Goal: Information Seeking & Learning: Learn about a topic

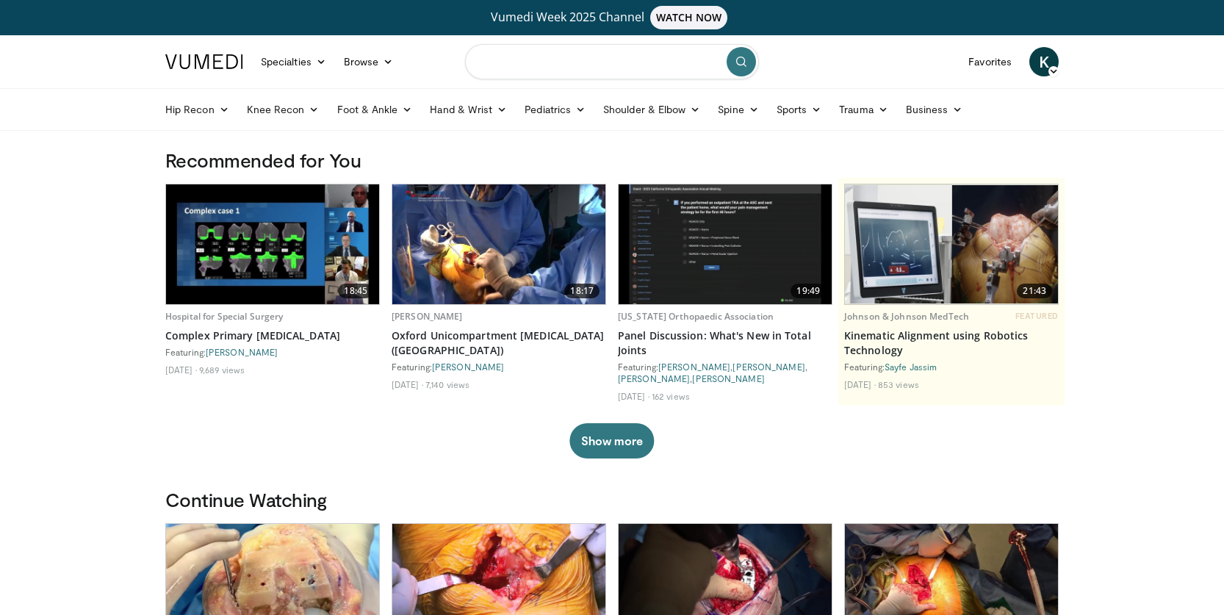
click at [556, 65] on input "Search topics, interventions" at bounding box center [612, 61] width 294 height 35
type input "**********"
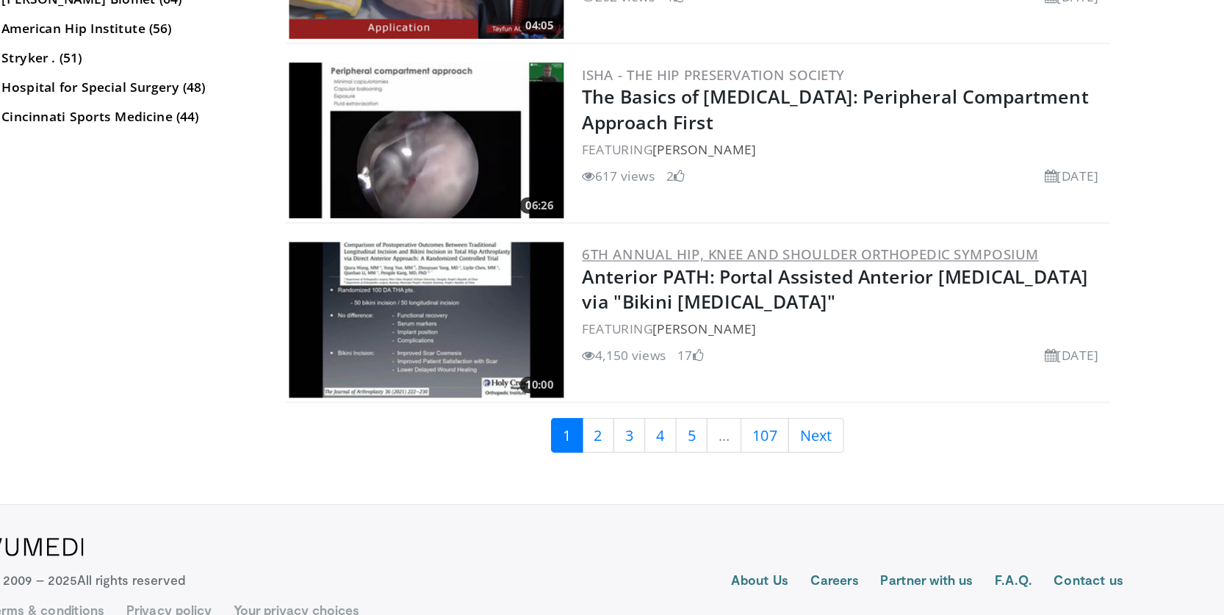
scroll to position [3633, 0]
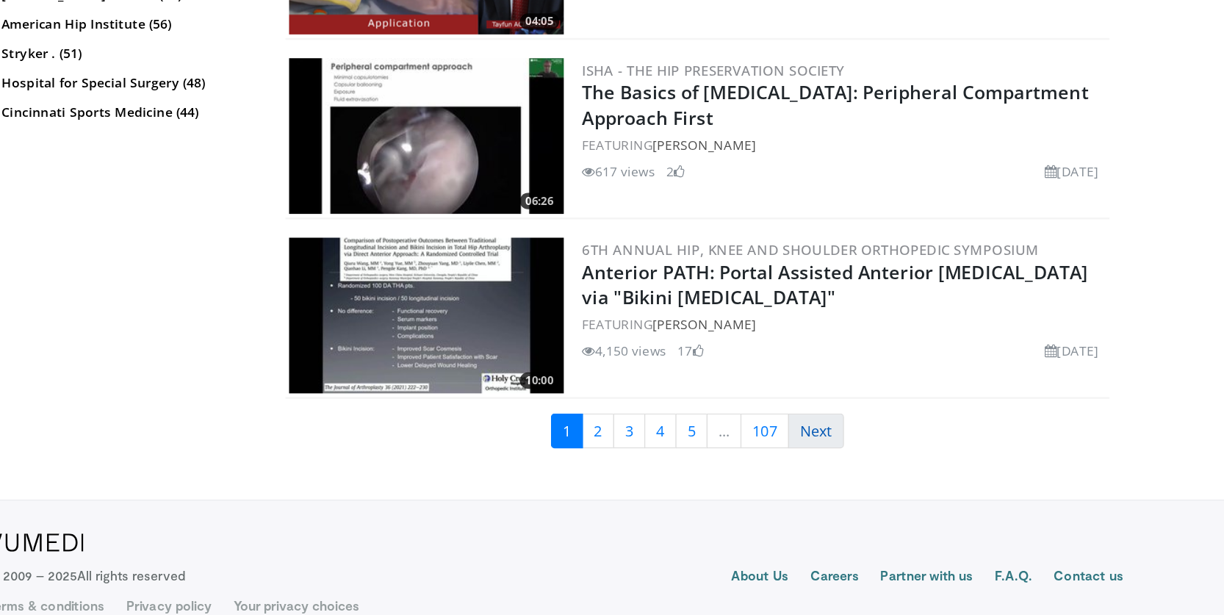
click at [799, 453] on link "Next" at bounding box center [821, 467] width 45 height 28
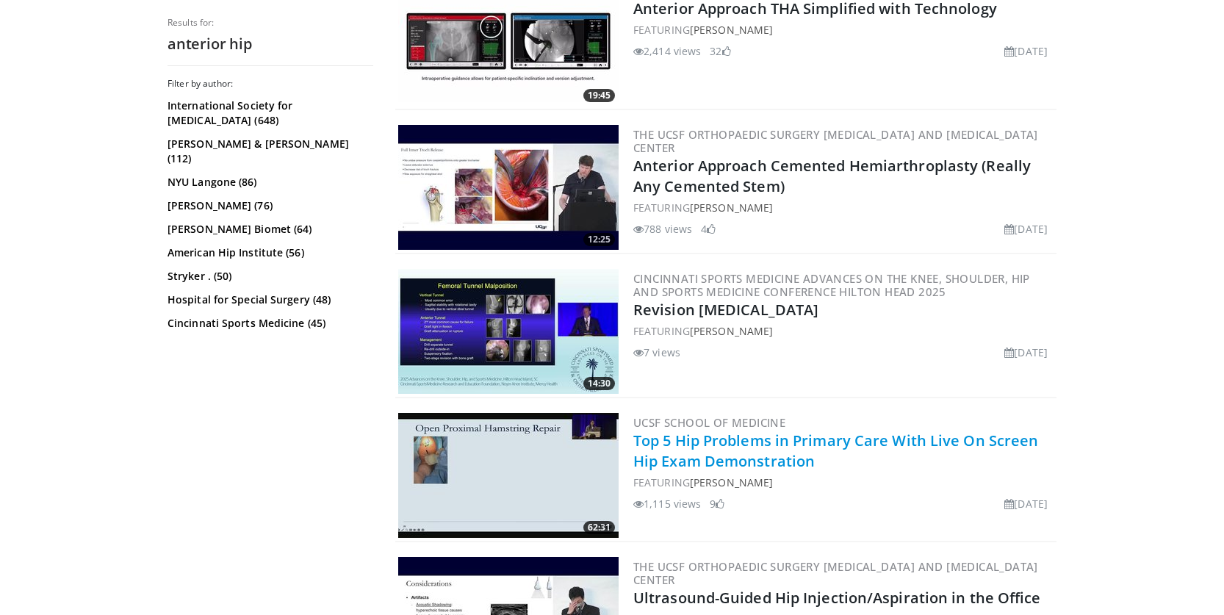
scroll to position [2962, 0]
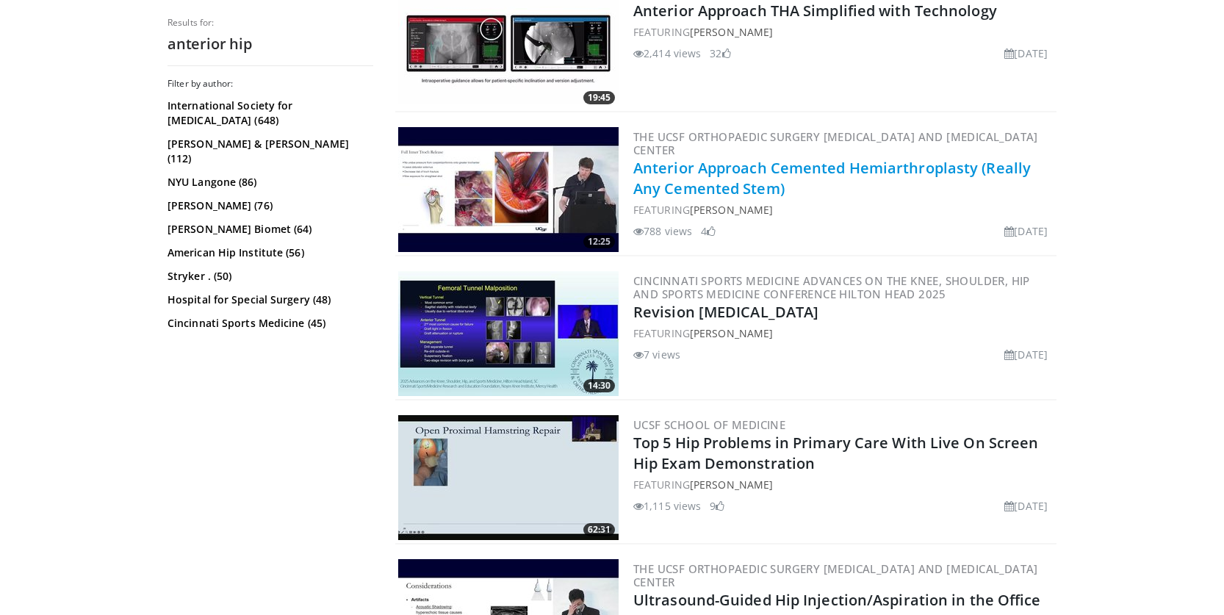
click at [761, 180] on link "Anterior Approach Cemented Hemiarthroplasty (Really Any Cemented Stem)" at bounding box center [831, 178] width 397 height 40
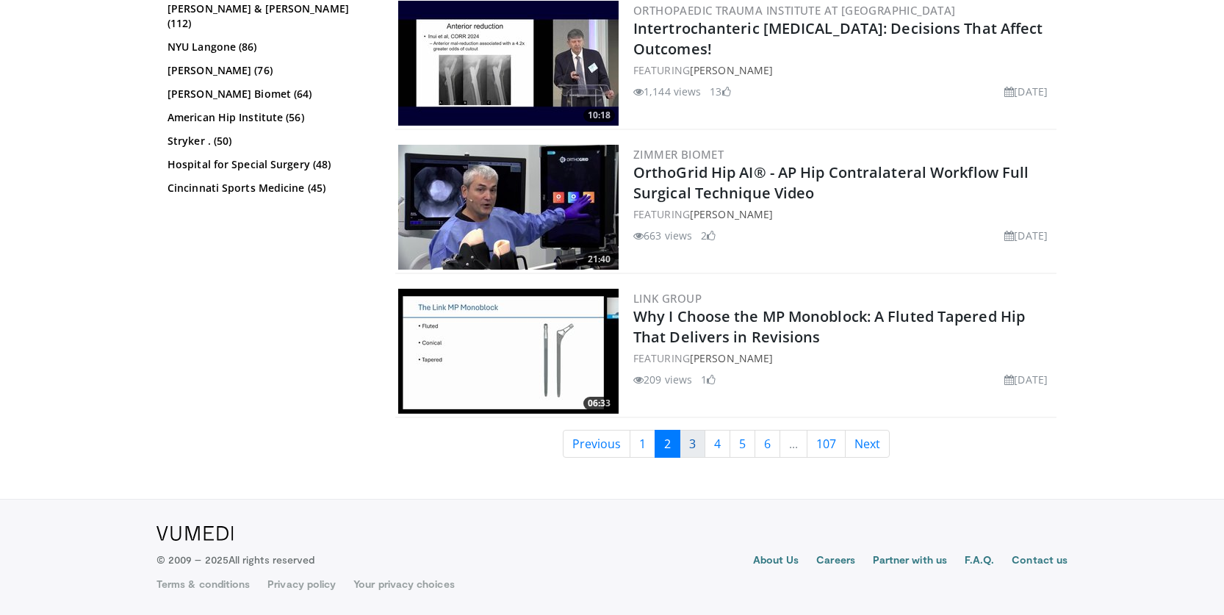
scroll to position [3664, 0]
click at [695, 433] on link "3" at bounding box center [693, 444] width 26 height 28
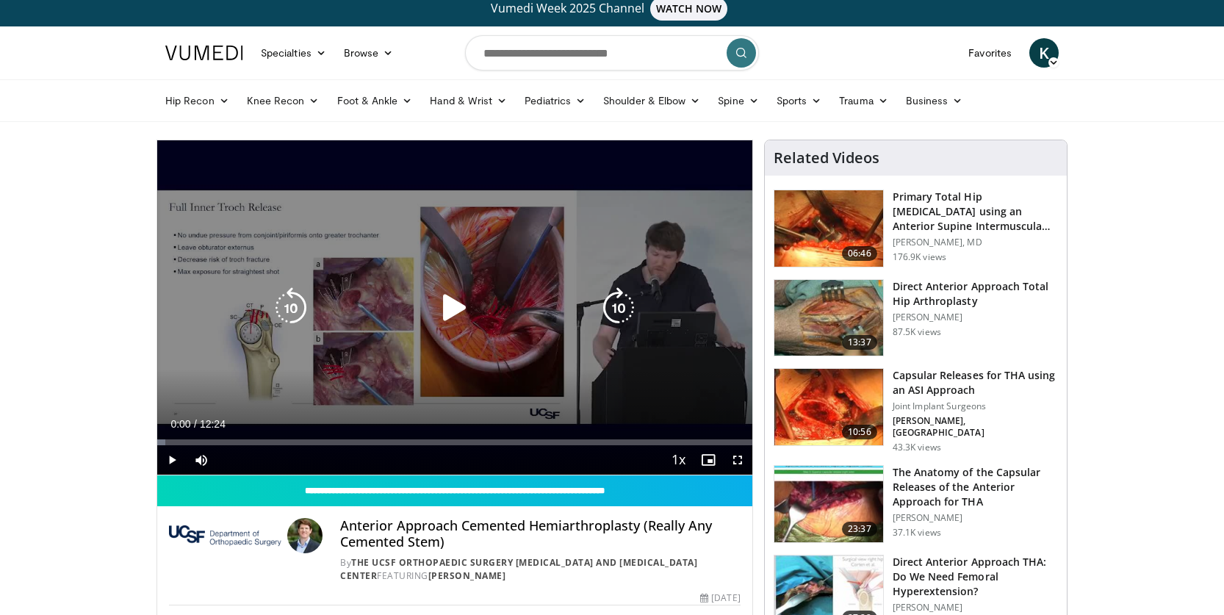
scroll to position [8, 0]
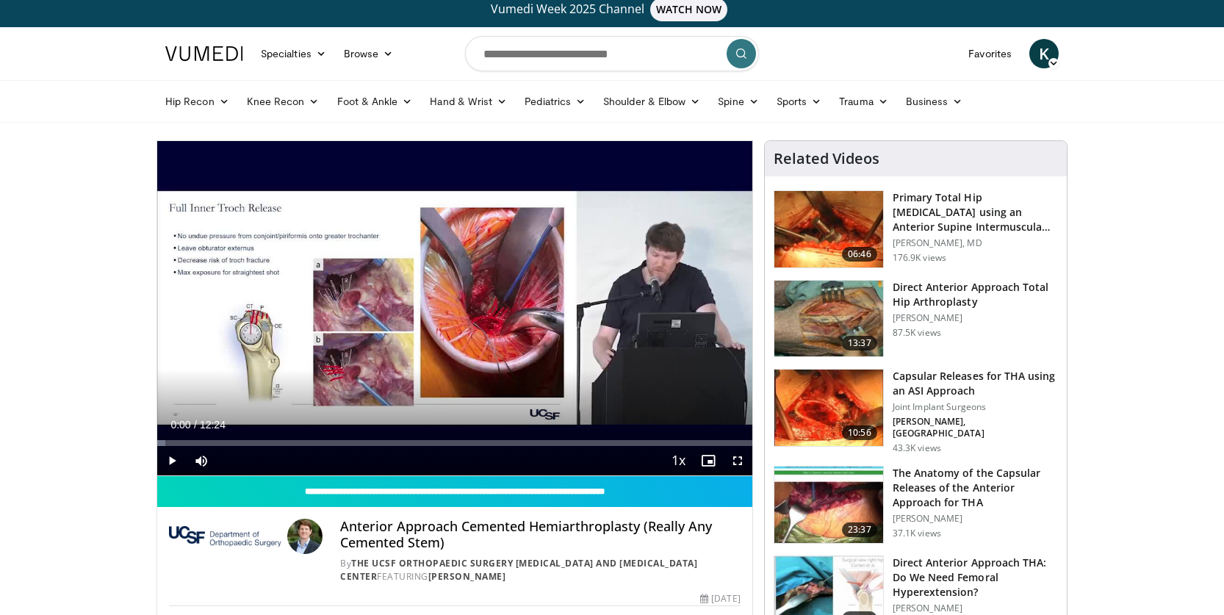
click at [171, 462] on span "Video Player" at bounding box center [171, 460] width 29 height 29
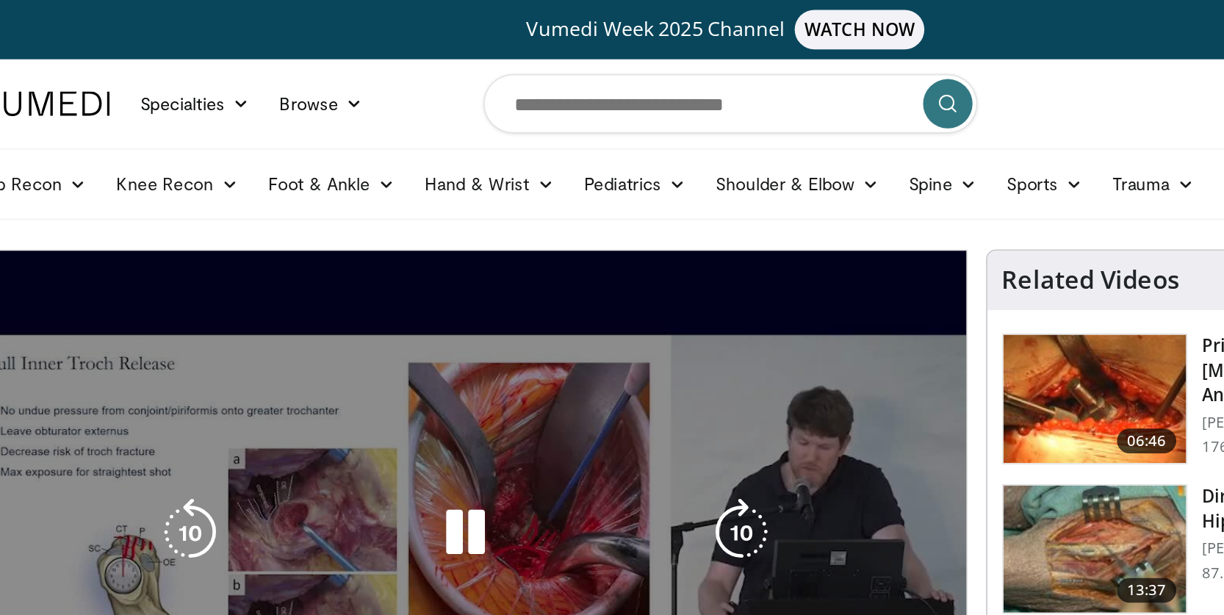
scroll to position [0, 0]
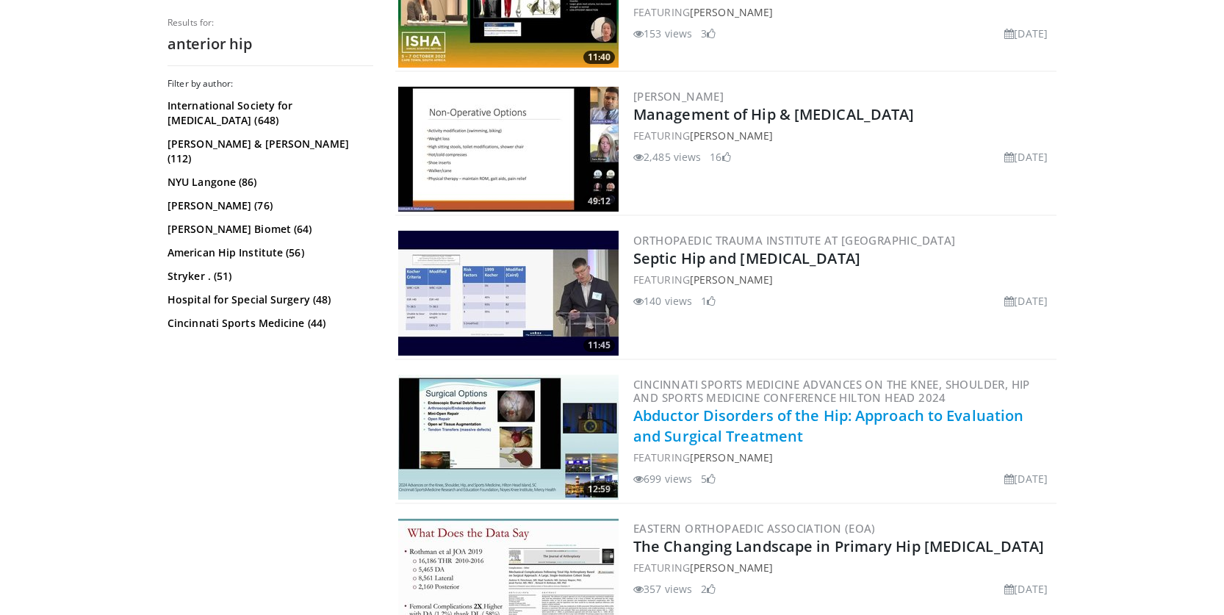
scroll to position [3003, 0]
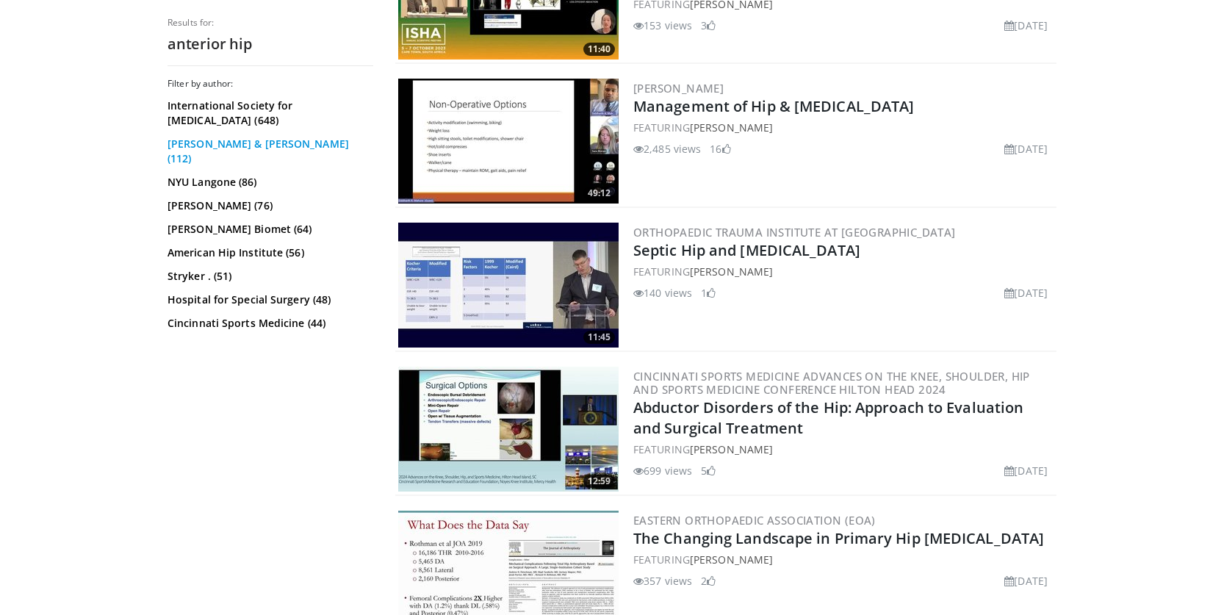
click at [240, 146] on link "[PERSON_NAME] & [PERSON_NAME] (112)" at bounding box center [269, 151] width 202 height 29
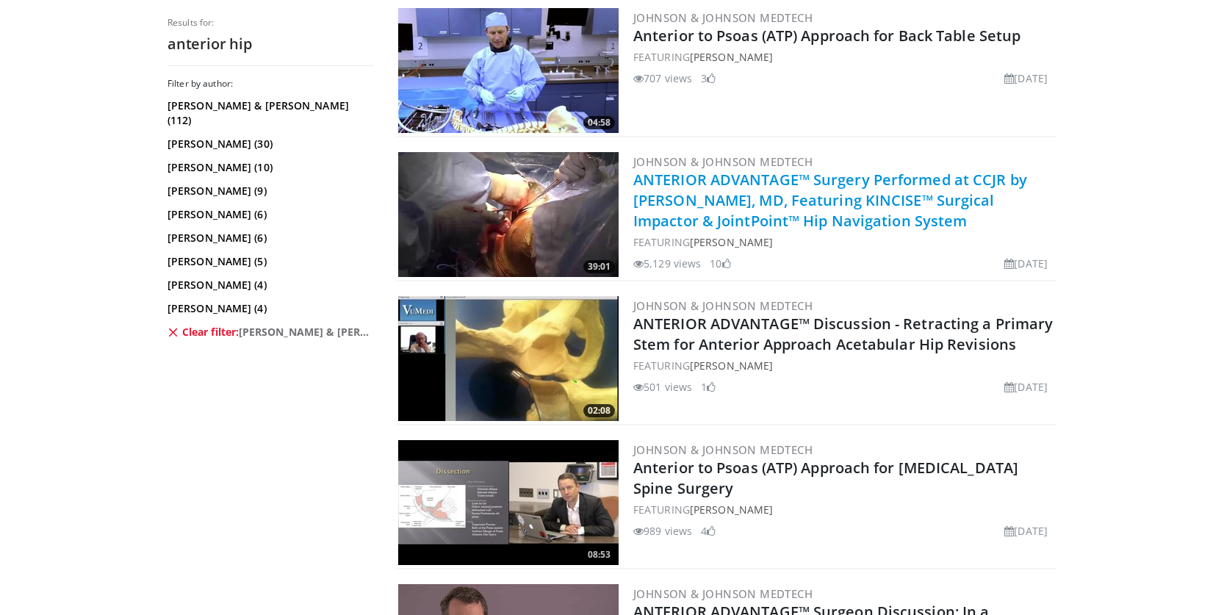
scroll to position [1781, 0]
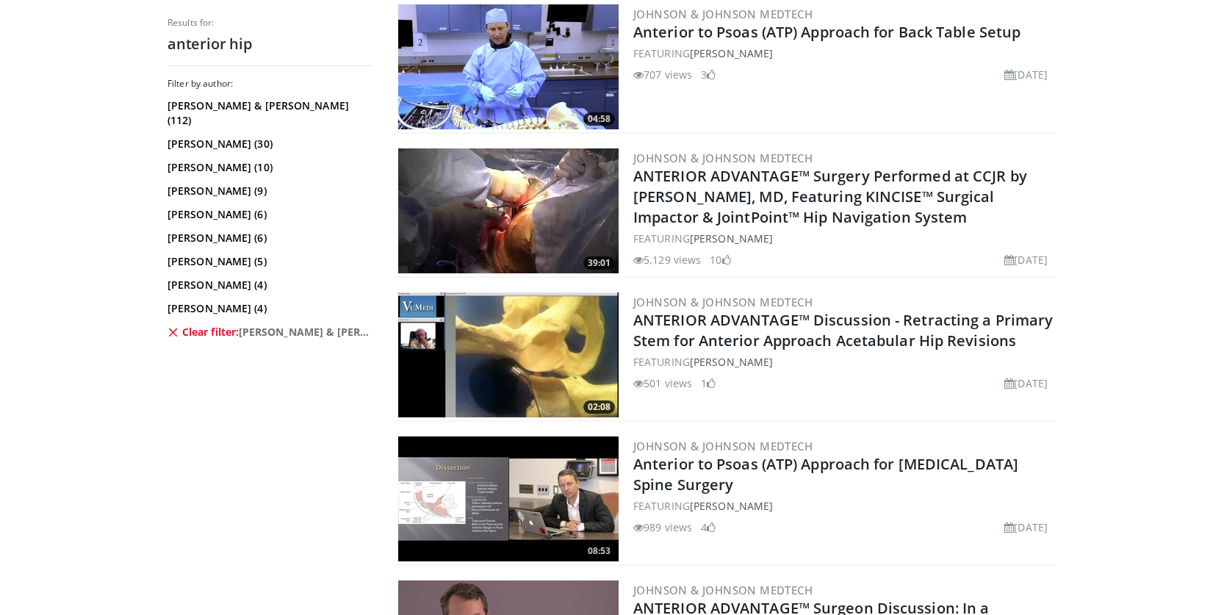
click at [576, 205] on img at bounding box center [508, 210] width 220 height 125
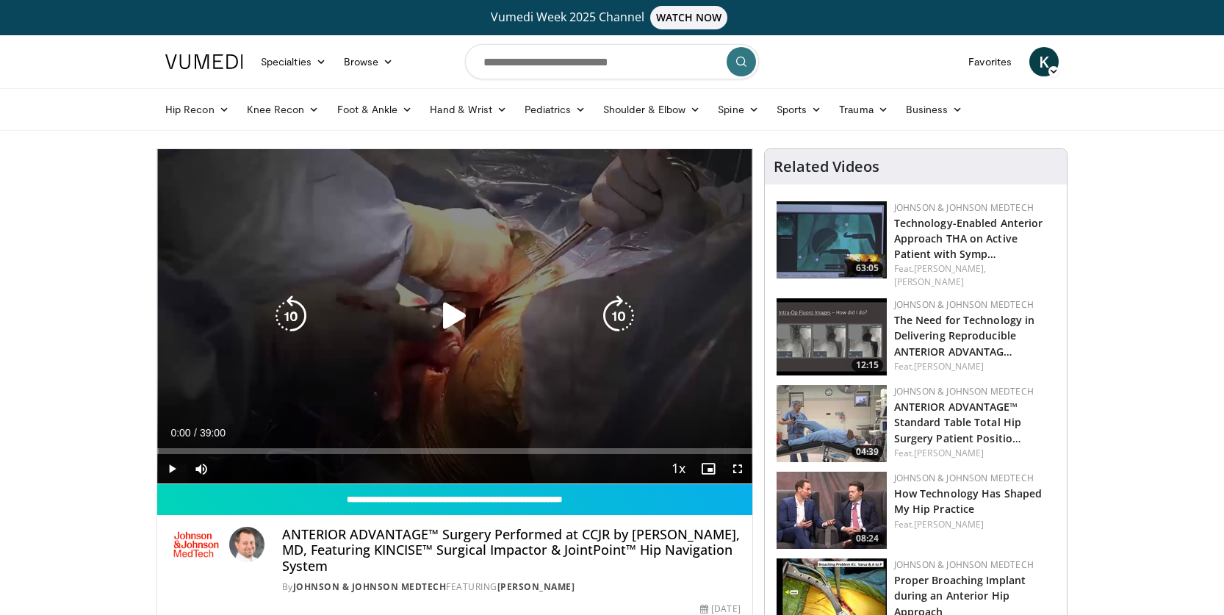
click at [456, 309] on icon "Video Player" at bounding box center [454, 315] width 41 height 41
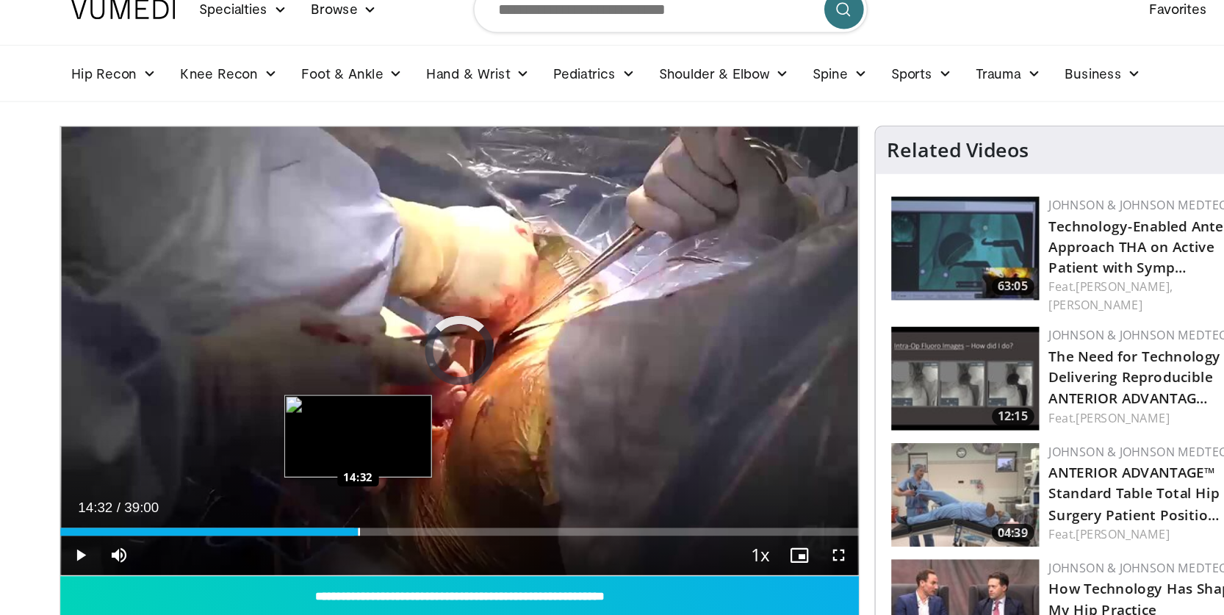
click at [342, 440] on div "Loaded : 36.78% 14:32 14:32" at bounding box center [454, 447] width 595 height 14
click at [359, 440] on div "Loaded : 42.77% 14:54 15:21" at bounding box center [454, 447] width 595 height 14
click at [367, 440] on div "Loaded : 42.77% 15:23 15:47" at bounding box center [454, 447] width 595 height 14
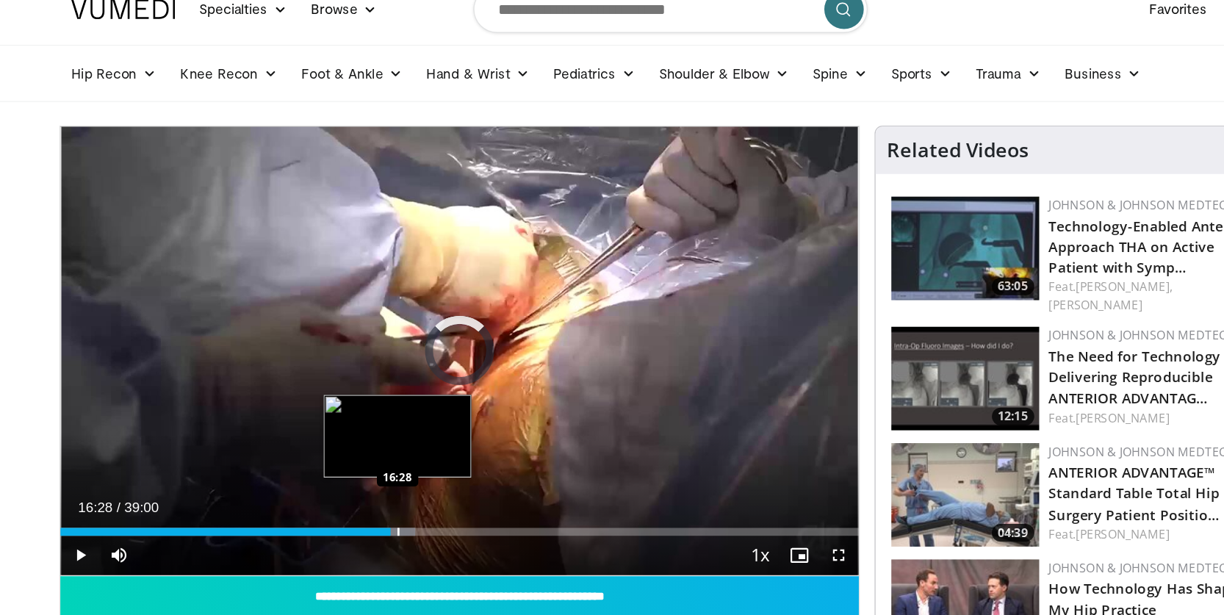
click at [381, 448] on div "Loaded : 44.48% 16:07 16:28" at bounding box center [454, 451] width 595 height 6
click at [405, 440] on div "Loaded : 45.34% 17:34 17:34" at bounding box center [454, 447] width 595 height 14
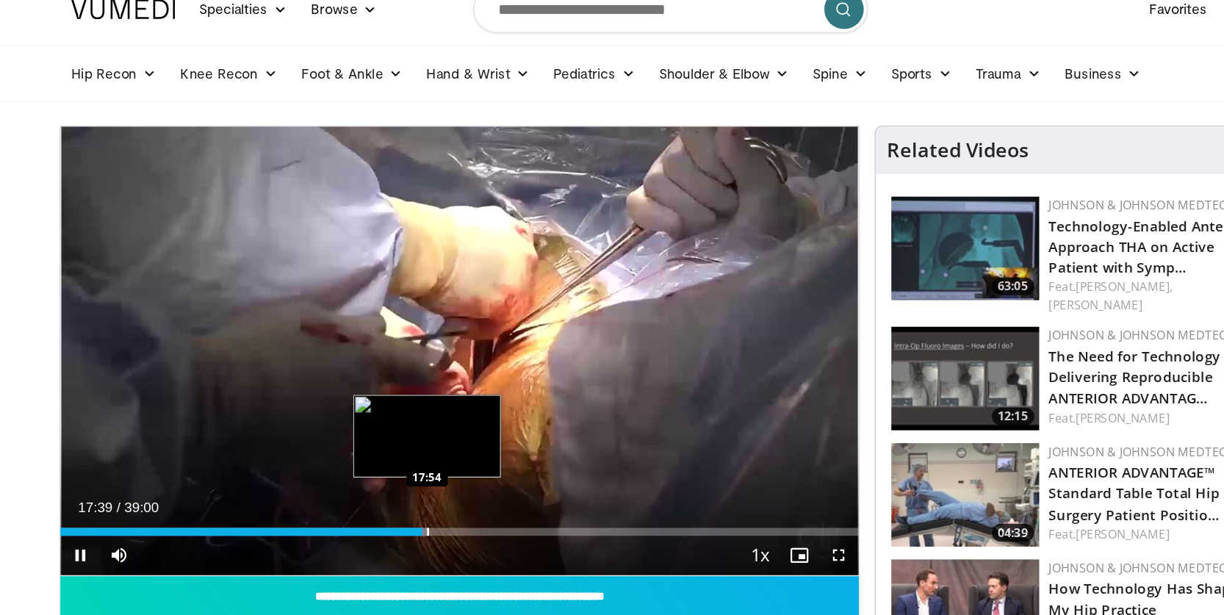
click at [411, 391] on video-js "**********" at bounding box center [454, 316] width 595 height 335
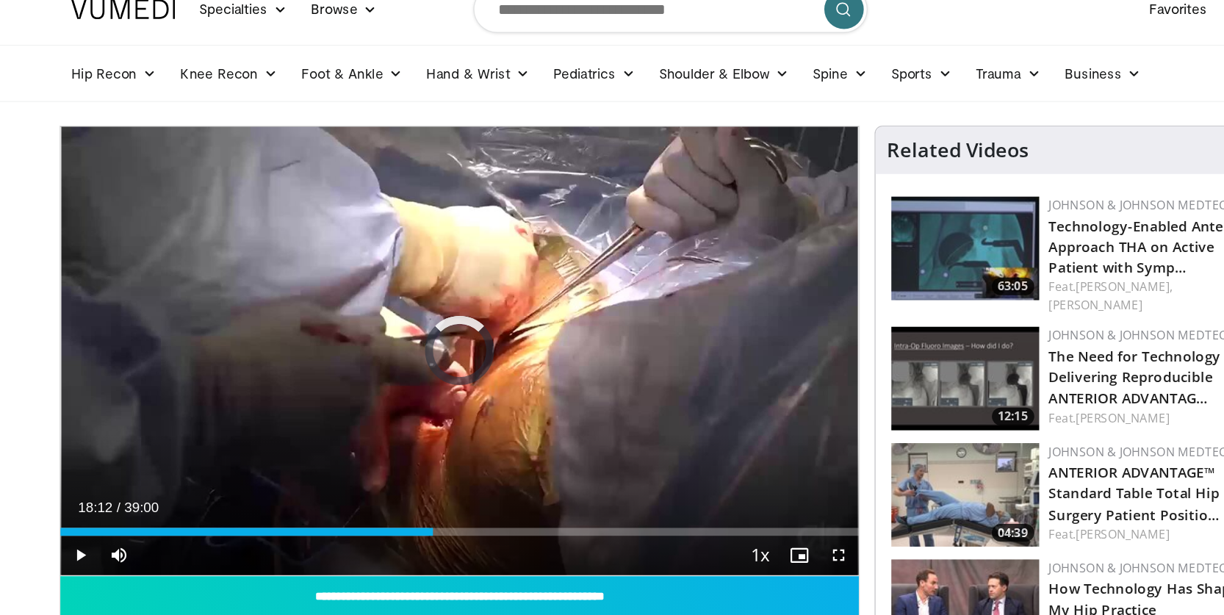
click at [417, 440] on div "Loaded : 46.19% 18:12 18:12" at bounding box center [454, 447] width 595 height 14
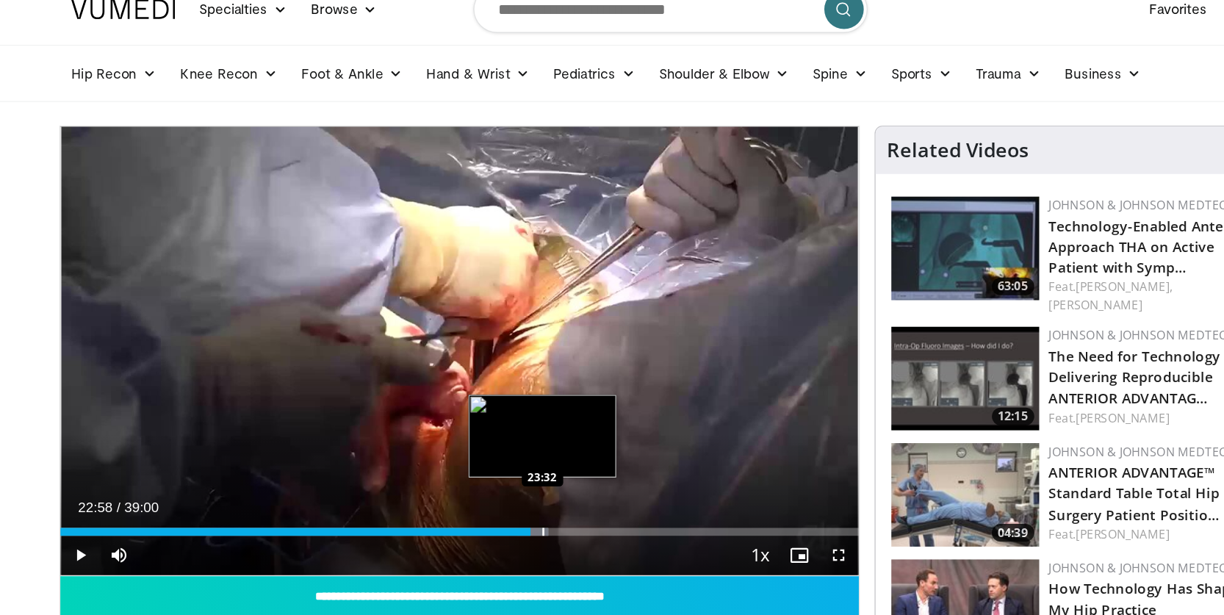
click at [527, 448] on div "Loaded : 61.16% 22:58 23:32" at bounding box center [454, 451] width 595 height 6
click at [539, 448] on div "Loaded : 61.59% 24:10 24:10" at bounding box center [454, 451] width 595 height 6
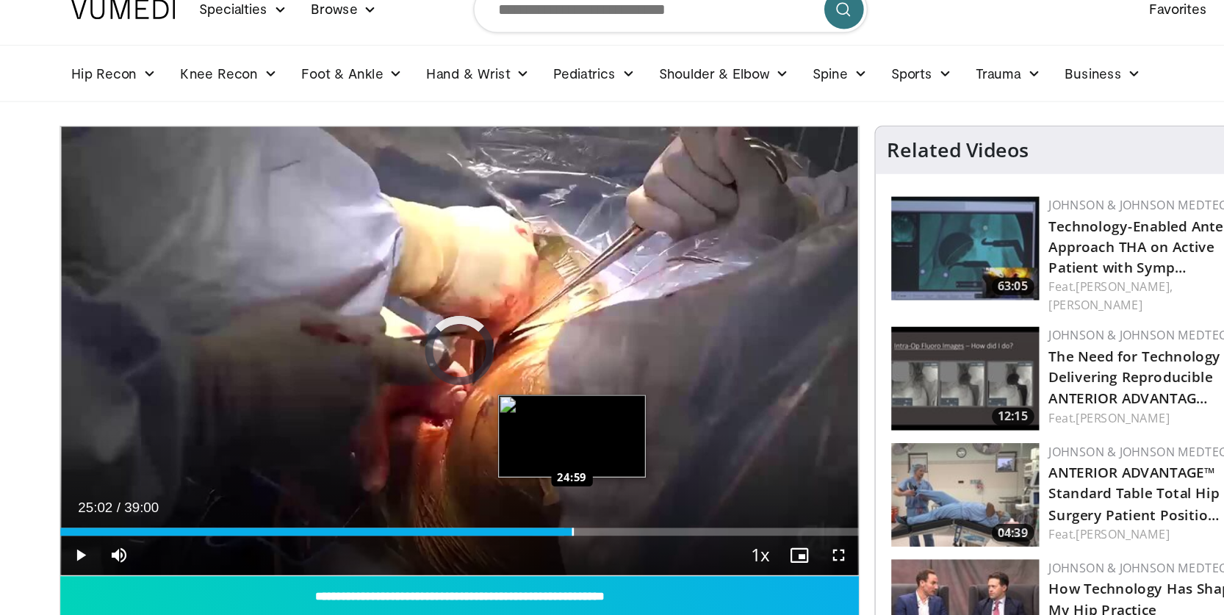
click at [557, 448] on div "Loaded : 63.15% 25:02 24:59" at bounding box center [454, 451] width 595 height 6
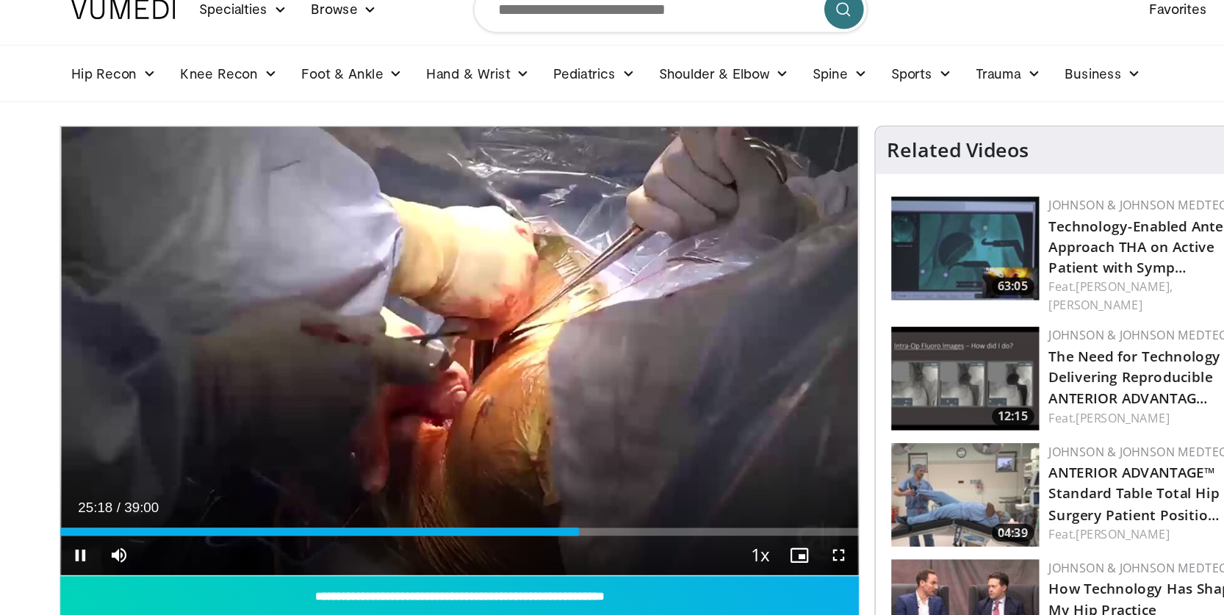
click at [157, 454] on span "Video Player" at bounding box center [171, 468] width 29 height 29
